Goal: Check status: Check status

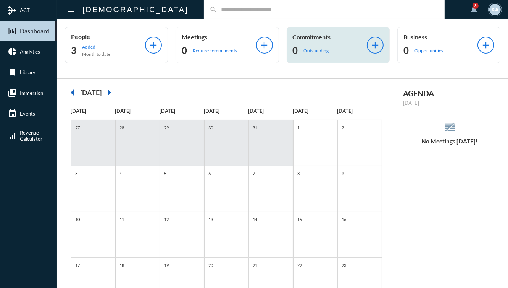
click at [324, 50] on p "Outstanding" at bounding box center [316, 51] width 25 height 6
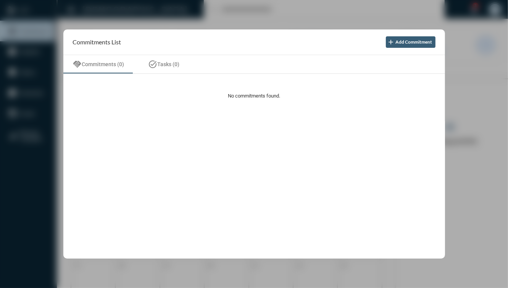
click at [472, 162] on div at bounding box center [254, 144] width 508 height 288
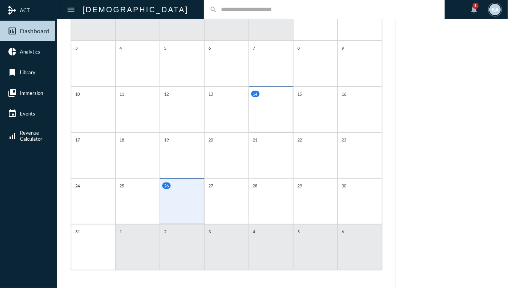
scroll to position [125, 0]
click at [221, 199] on div "27" at bounding box center [226, 201] width 44 height 46
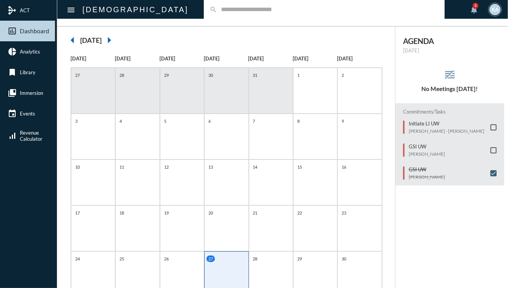
scroll to position [53, 0]
click at [291, 261] on div "28" at bounding box center [271, 273] width 44 height 46
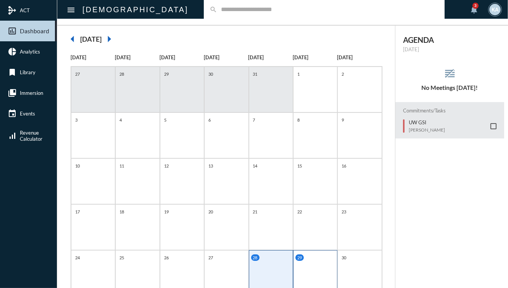
click at [305, 277] on div "29" at bounding box center [315, 273] width 44 height 46
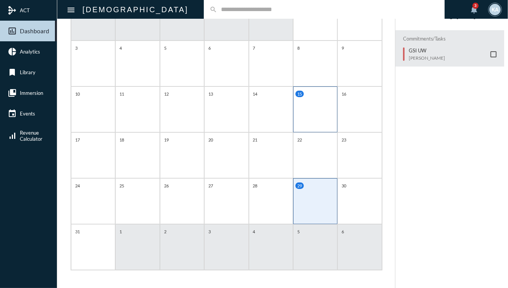
scroll to position [125, 0]
click at [153, 242] on div "1" at bounding box center [137, 247] width 44 height 46
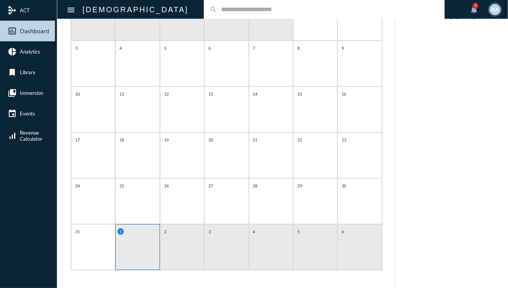
click at [176, 243] on div "2" at bounding box center [182, 247] width 44 height 46
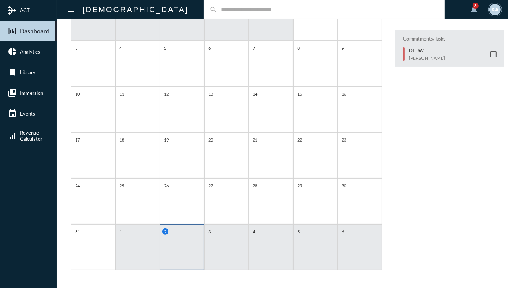
click at [220, 244] on div "3" at bounding box center [226, 247] width 44 height 46
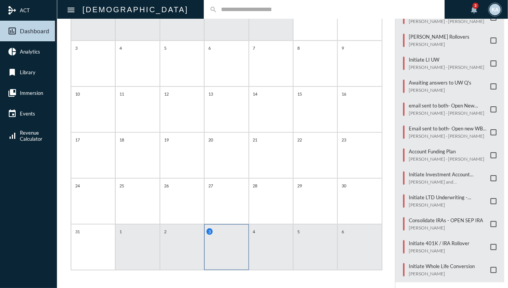
click at [267, 249] on div "4" at bounding box center [271, 247] width 44 height 46
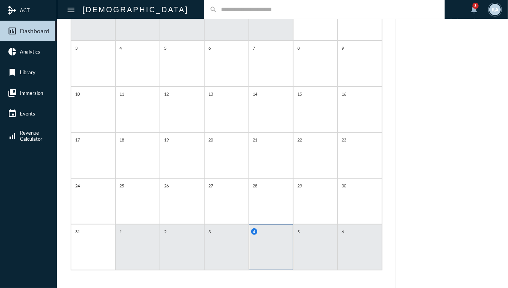
click at [281, 271] on div "arrow_left [DATE] arrow_right [DATE] [DATE] [DATE] [DATE] [DATE] [DATE] [DATE] …" at bounding box center [226, 121] width 338 height 335
click at [321, 244] on div "5" at bounding box center [315, 247] width 44 height 46
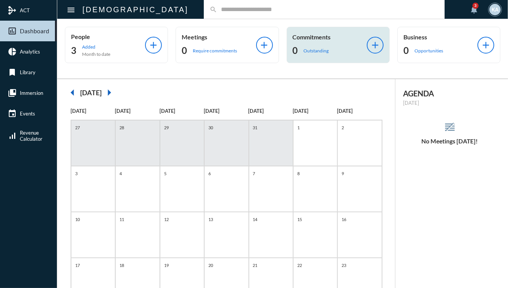
click at [310, 54] on div "0 Outstanding" at bounding box center [330, 50] width 74 height 12
